Goal: Information Seeking & Learning: Learn about a topic

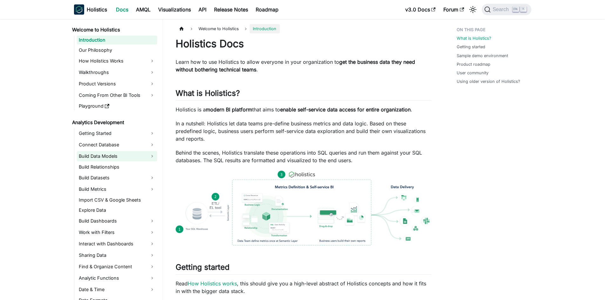
click at [131, 157] on link "Build Data Models" at bounding box center [117, 156] width 80 height 10
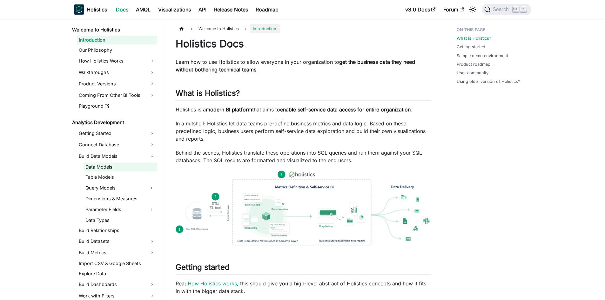
click at [123, 169] on link "Data Models" at bounding box center [121, 167] width 74 height 9
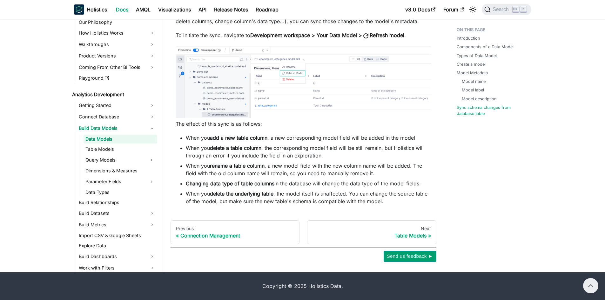
scroll to position [1775, 0]
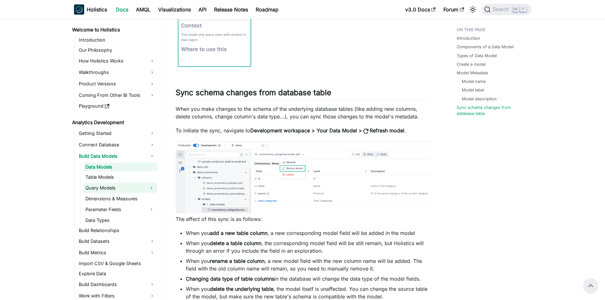
click at [150, 187] on button "Expand sidebar category 'Query Models'" at bounding box center [151, 188] width 11 height 10
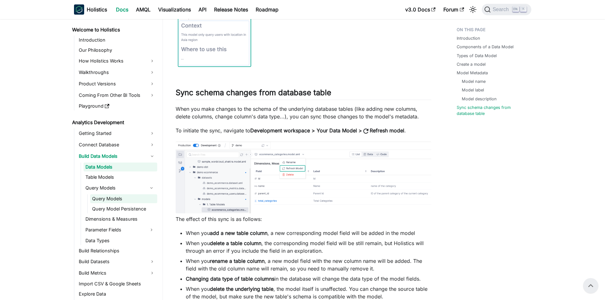
click at [136, 197] on link "Query Models" at bounding box center [123, 198] width 67 height 9
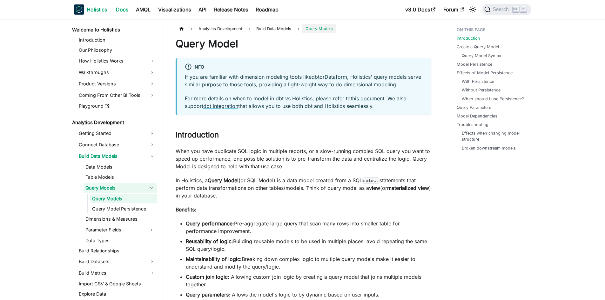
click at [98, 11] on b "Holistics" at bounding box center [97, 10] width 20 height 8
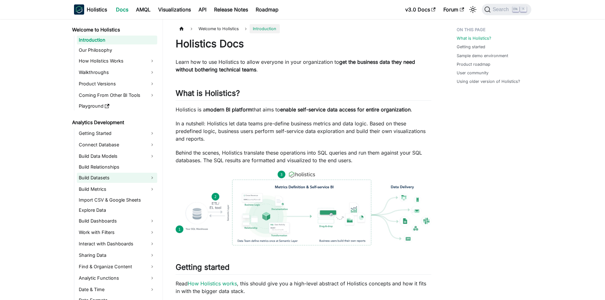
click at [93, 174] on link "Build Datasets" at bounding box center [117, 178] width 80 height 10
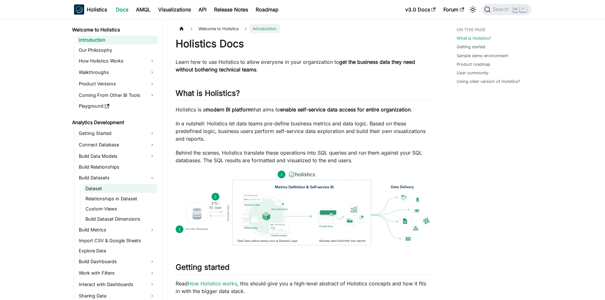
click at [128, 192] on link "Dataset" at bounding box center [121, 188] width 74 height 9
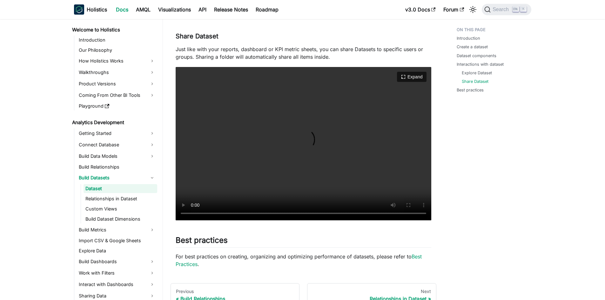
scroll to position [914, 0]
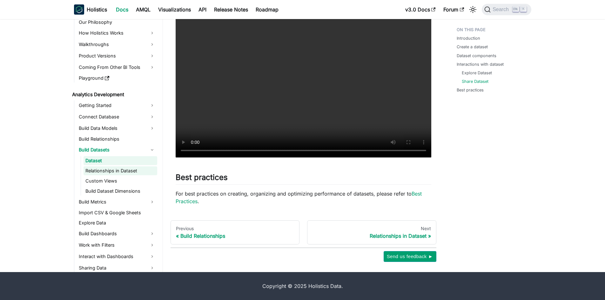
click at [105, 173] on link "Relationships in Dataset" at bounding box center [121, 170] width 74 height 9
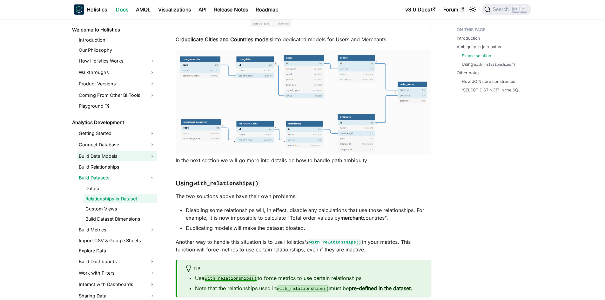
scroll to position [1303, 0]
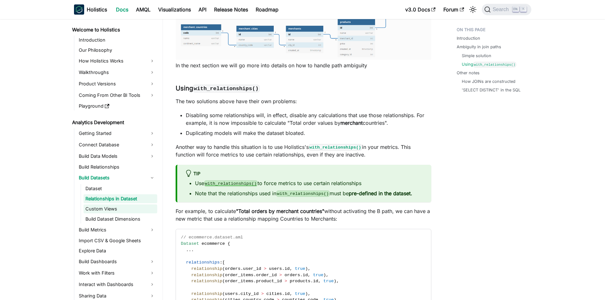
click at [121, 210] on link "Custom Views" at bounding box center [121, 209] width 74 height 9
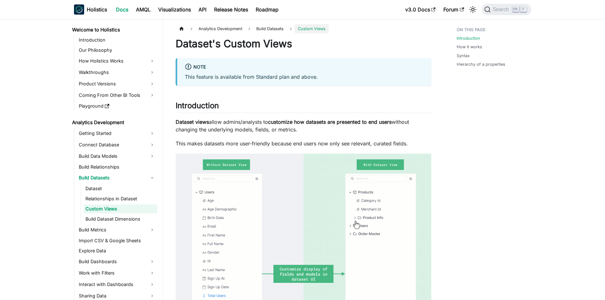
click at [143, 3] on div "Holistics Docs AMQL Visualizations API Release Notes Roadmap" at bounding box center [238, 10] width 328 height 14
click at [143, 9] on link "AMQL" at bounding box center [143, 9] width 22 height 10
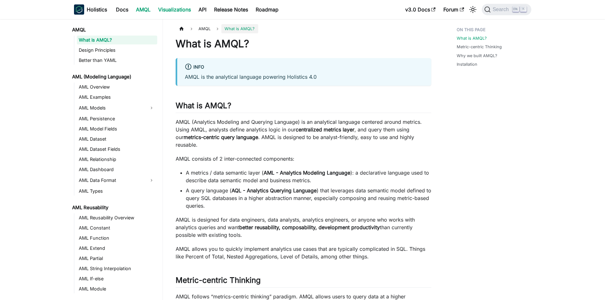
click at [176, 10] on link "Visualizations" at bounding box center [174, 9] width 40 height 10
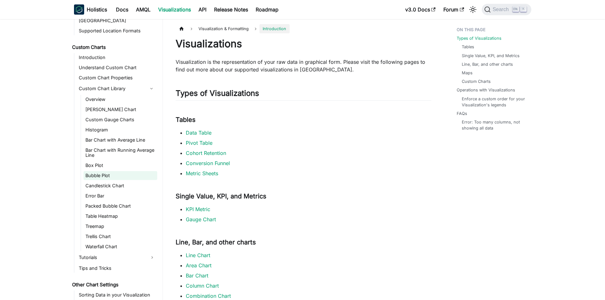
scroll to position [353, 0]
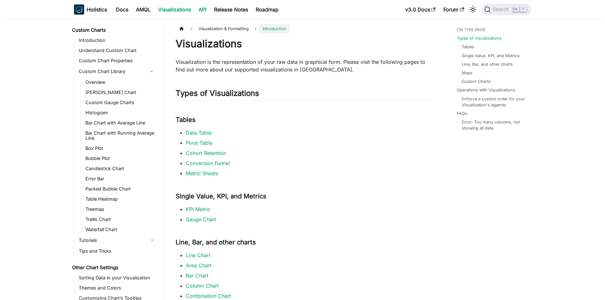
click at [196, 9] on link "API" at bounding box center [203, 9] width 16 height 10
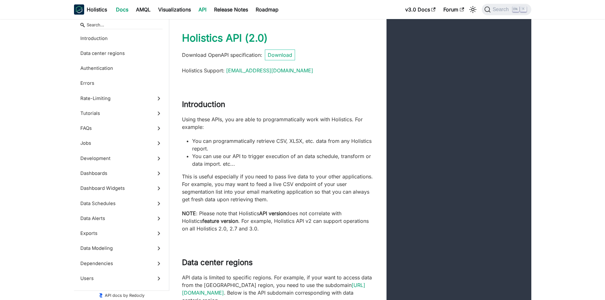
click at [117, 5] on link "Docs" at bounding box center [122, 9] width 20 height 10
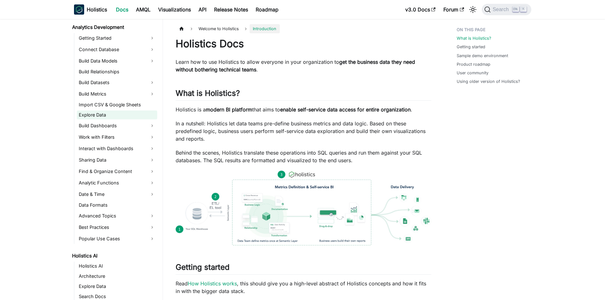
scroll to position [64, 0]
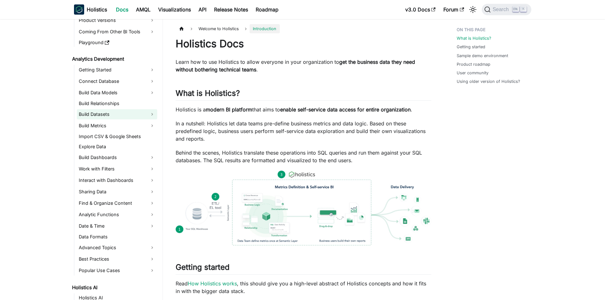
click at [105, 113] on link "Build Datasets" at bounding box center [117, 114] width 80 height 10
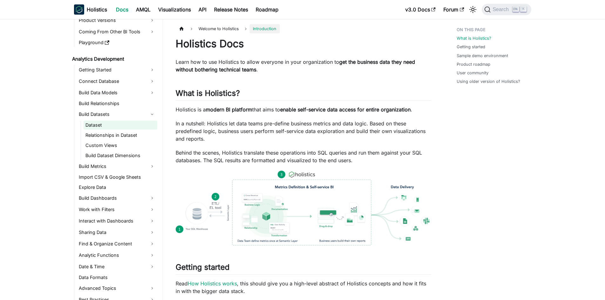
click at [104, 123] on link "Dataset" at bounding box center [121, 125] width 74 height 9
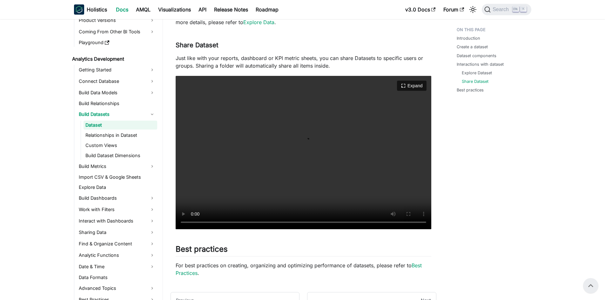
scroll to position [756, 0]
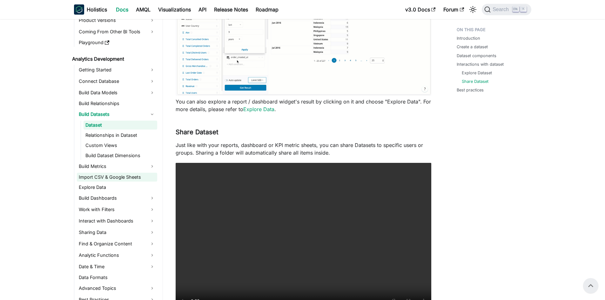
click at [127, 177] on link "Import CSV & Google Sheets" at bounding box center [117, 177] width 80 height 9
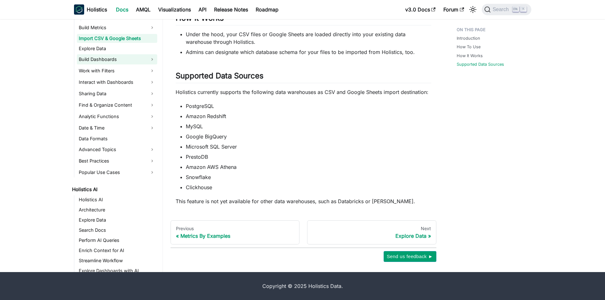
scroll to position [159, 0]
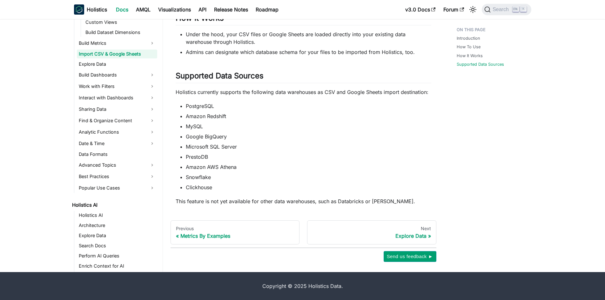
click at [118, 91] on ul "Getting Started Connect Database Build Data Models Build Relationships Build Da…" at bounding box center [115, 68] width 83 height 252
click at [119, 98] on link "Interact with Dashboards" at bounding box center [117, 98] width 80 height 10
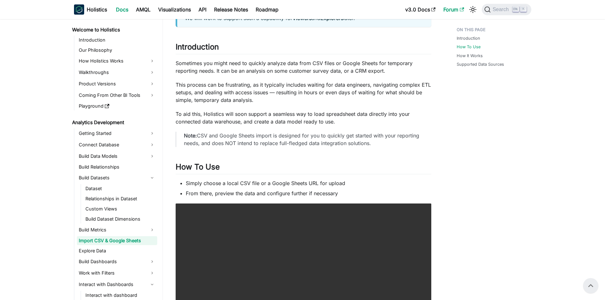
scroll to position [27, 0]
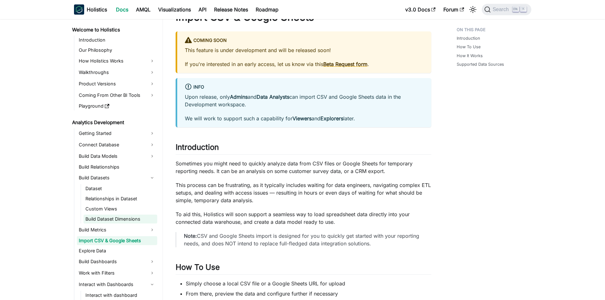
click at [114, 219] on link "Build Dataset Dimensions" at bounding box center [121, 219] width 74 height 9
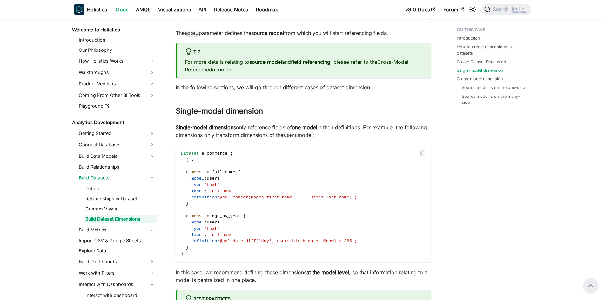
scroll to position [604, 0]
drag, startPoint x: 210, startPoint y: 154, endPoint x: 225, endPoint y: 152, distance: 14.5
click at [211, 154] on span "e_commerce" at bounding box center [215, 154] width 26 height 5
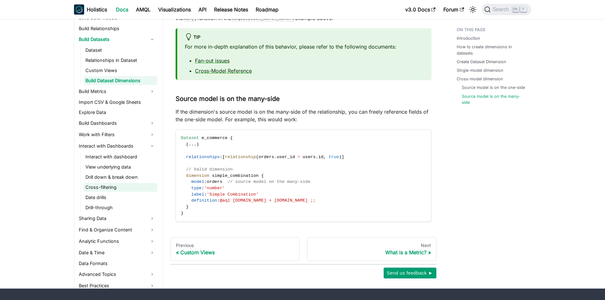
scroll to position [159, 0]
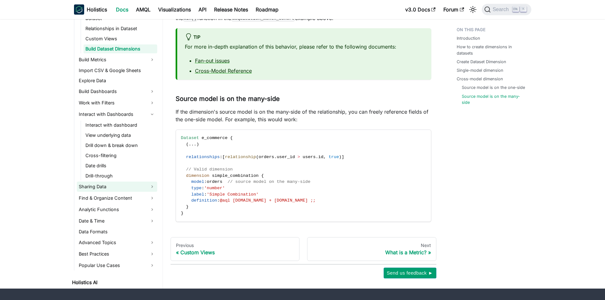
click at [129, 192] on link "Sharing Data" at bounding box center [117, 187] width 80 height 10
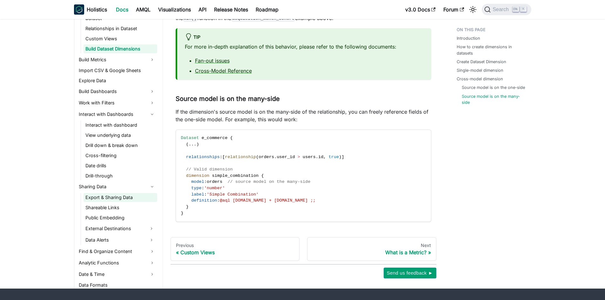
click at [124, 202] on link "Export & Sharing Data" at bounding box center [121, 197] width 74 height 9
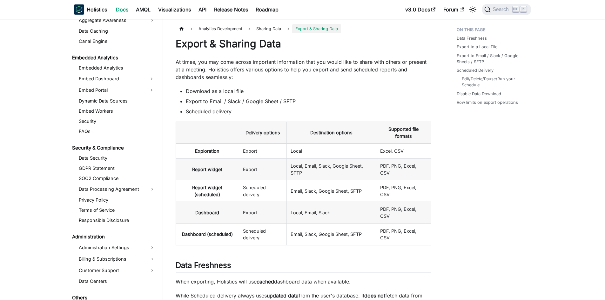
scroll to position [762, 0]
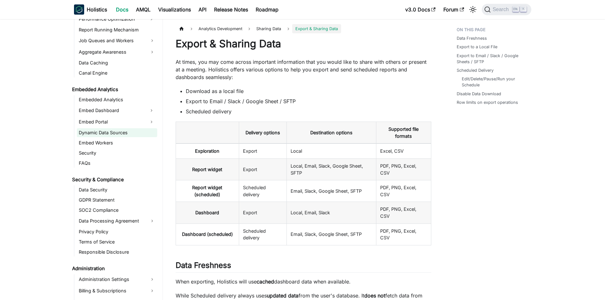
click at [126, 135] on link "Dynamic Data Sources" at bounding box center [117, 132] width 80 height 9
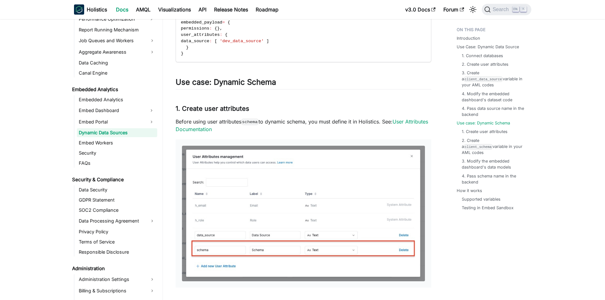
scroll to position [921, 0]
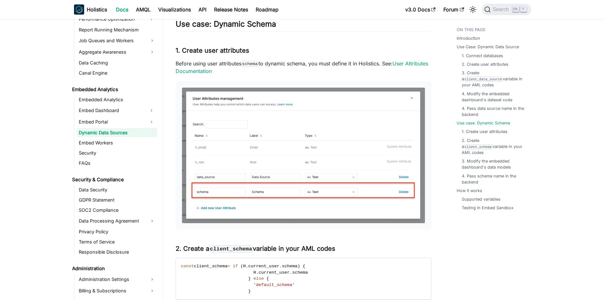
click at [295, 155] on img at bounding box center [303, 156] width 243 height 136
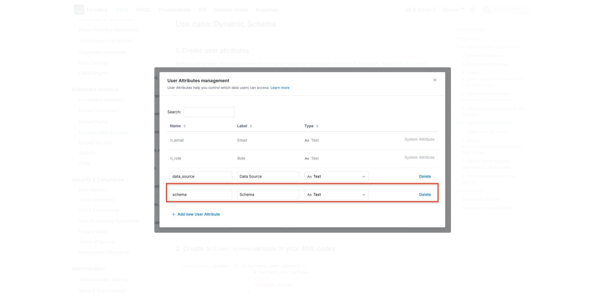
click at [304, 161] on img at bounding box center [302, 150] width 297 height 166
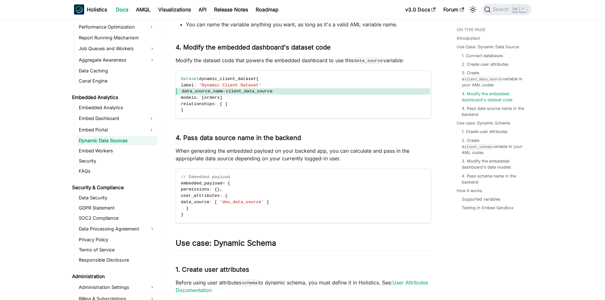
scroll to position [695, 0]
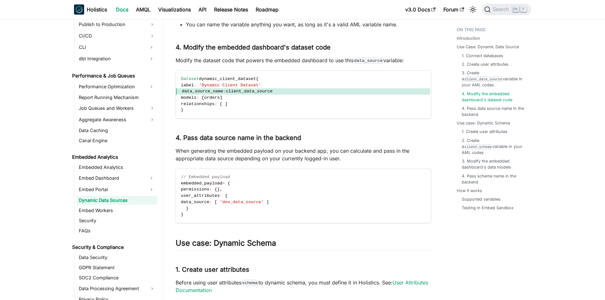
click at [114, 215] on ul "Embedded Analytics Embed Dashboard Embed Portal Dynamic Data Sources Embed Work…" at bounding box center [115, 199] width 83 height 72
click at [113, 212] on link "Embed Workers" at bounding box center [117, 210] width 80 height 9
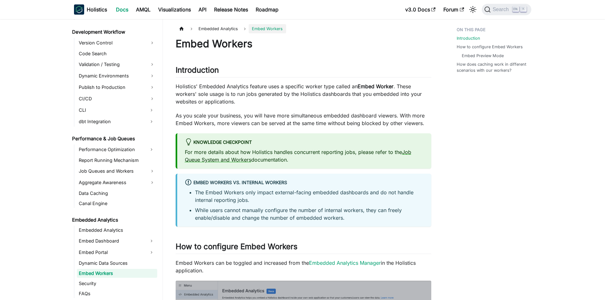
scroll to position [631, 0]
click at [89, 196] on link "Data Caching" at bounding box center [117, 194] width 80 height 9
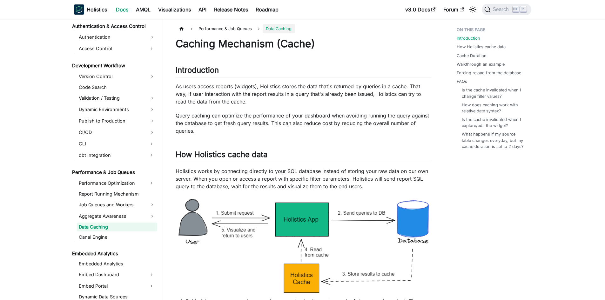
scroll to position [472, 0]
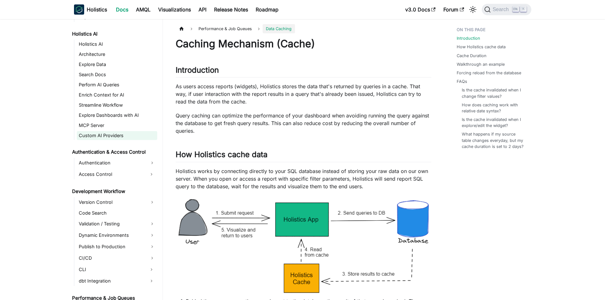
click at [119, 135] on link "Custom AI Providers" at bounding box center [117, 135] width 80 height 9
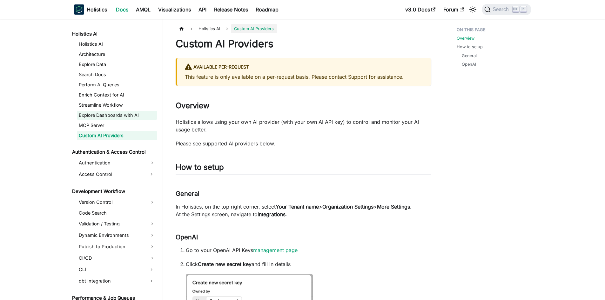
click at [119, 116] on link "Explore Dashboards with AI" at bounding box center [117, 115] width 80 height 9
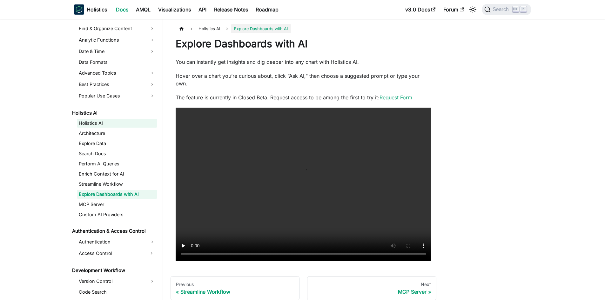
scroll to position [345, 0]
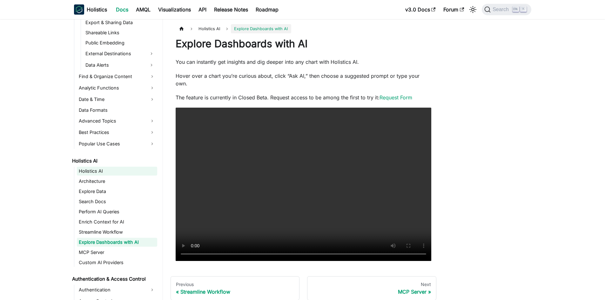
click at [107, 175] on link "Holistics AI" at bounding box center [117, 171] width 80 height 9
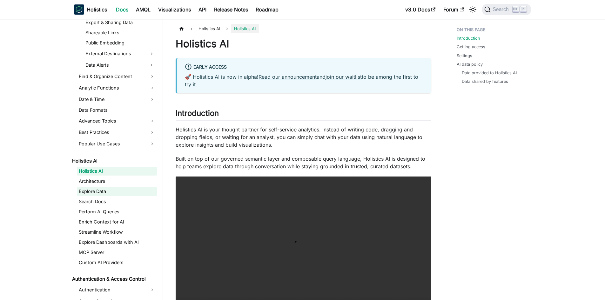
click at [109, 188] on link "Explore Data" at bounding box center [117, 191] width 80 height 9
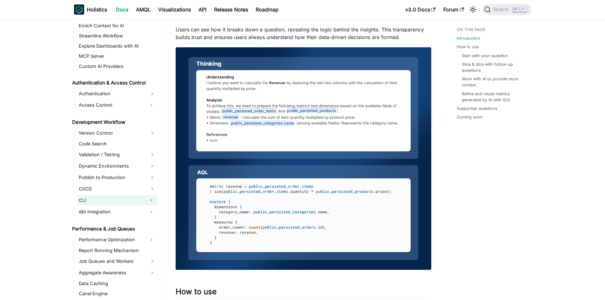
scroll to position [600, 0]
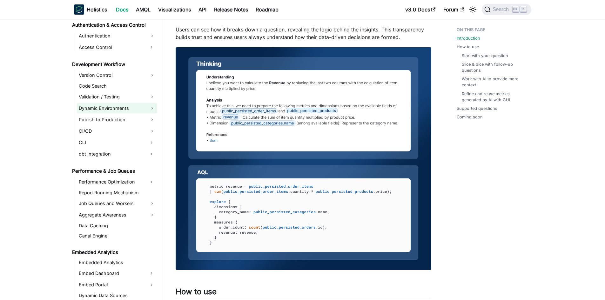
click at [138, 107] on link "Dynamic Environments" at bounding box center [117, 108] width 80 height 10
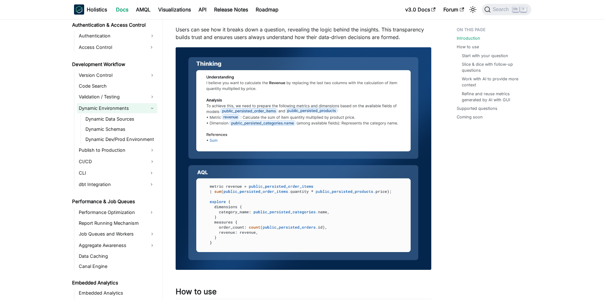
click at [138, 107] on link "Dynamic Environments" at bounding box center [117, 108] width 80 height 10
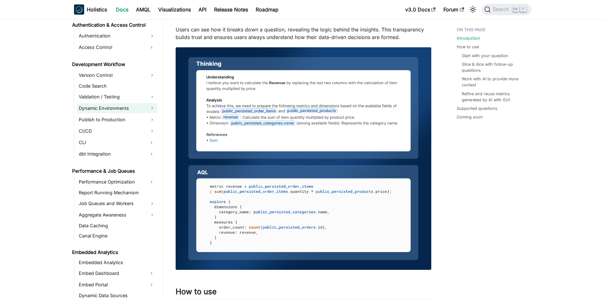
click at [138, 107] on link "Dynamic Environments" at bounding box center [117, 108] width 80 height 10
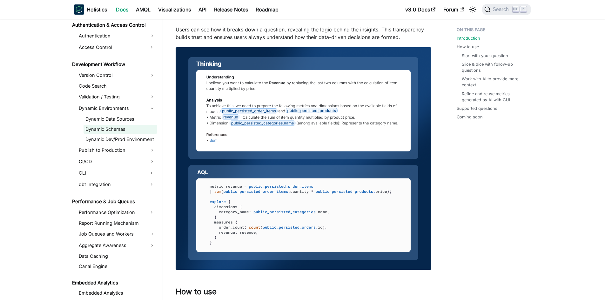
click at [134, 130] on link "Dynamic Schemas" at bounding box center [121, 129] width 74 height 9
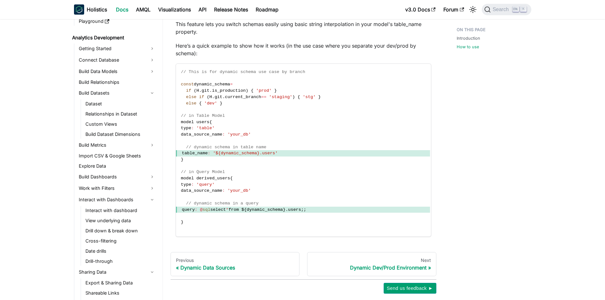
scroll to position [58, 0]
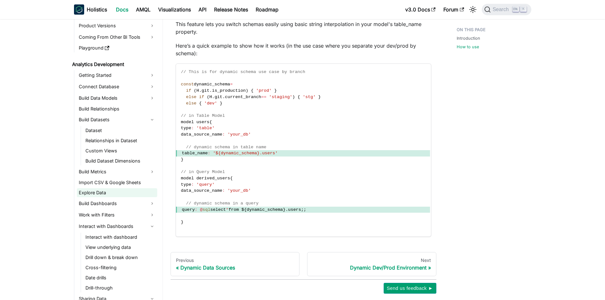
click at [118, 194] on link "Explore Data" at bounding box center [117, 192] width 80 height 9
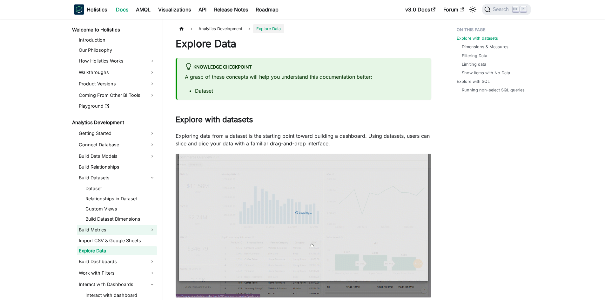
click at [151, 227] on link "Build Metrics" at bounding box center [117, 230] width 80 height 10
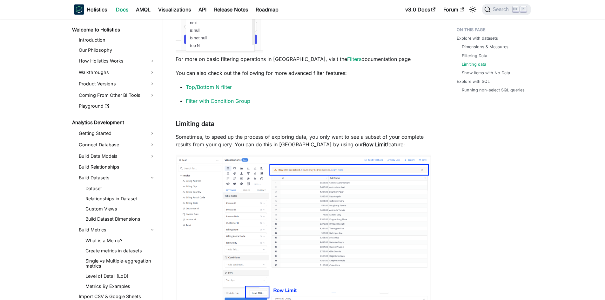
scroll to position [1239, 0]
